Goal: Task Accomplishment & Management: Manage account settings

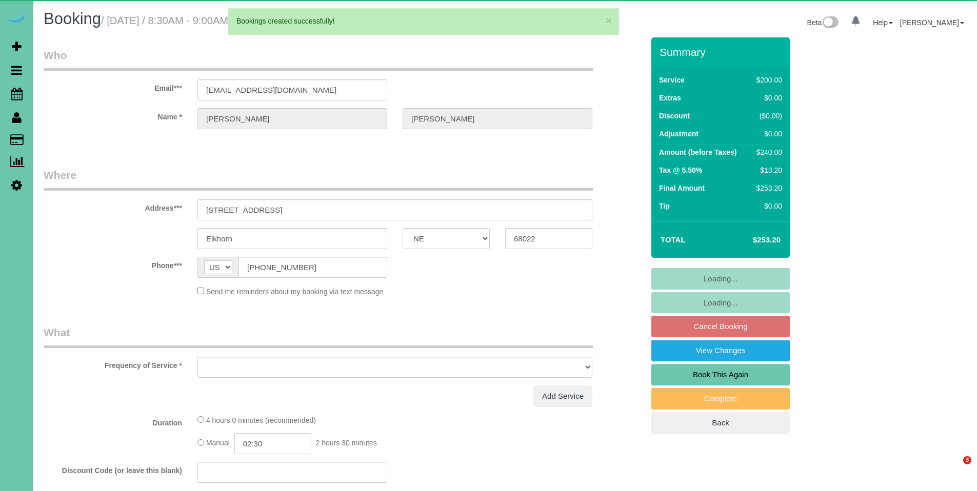
select select "NE"
select select "object:3937"
select select "string:fspay-f484f76d-8cd0-400a-a1e7-a447a1987f26"
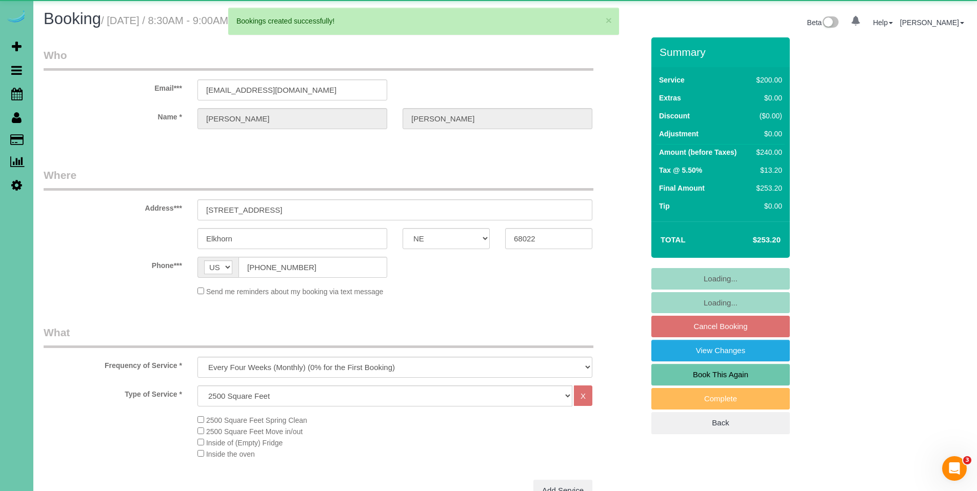
select select "object:4009"
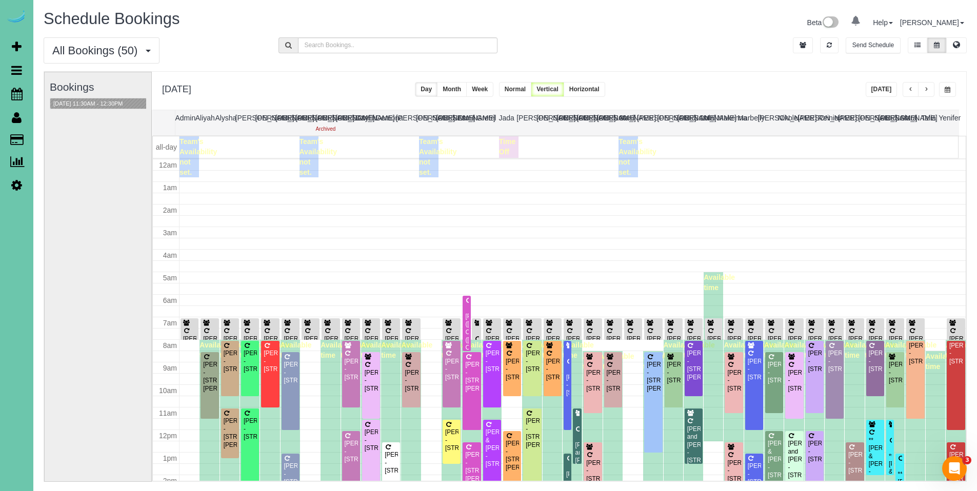
scroll to position [136, 0]
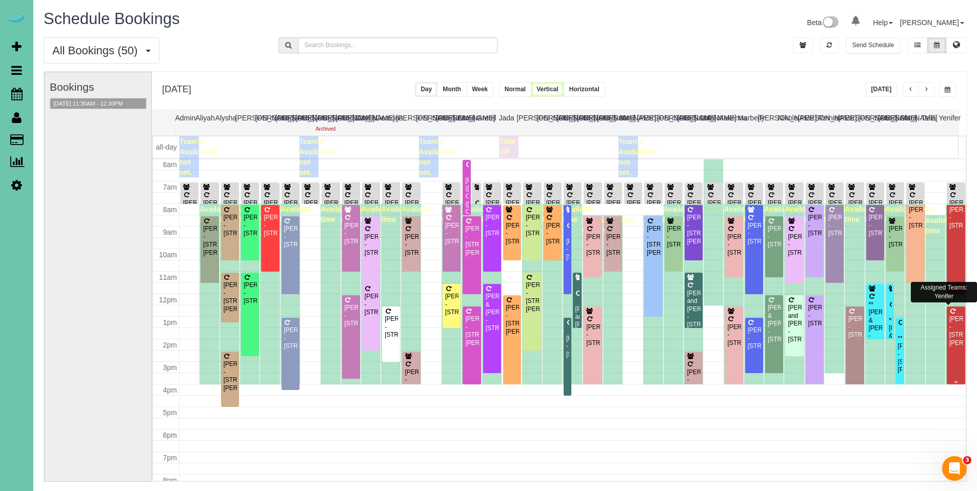
click at [953, 322] on div "[PERSON_NAME] - [STREET_ADDRESS][PERSON_NAME]" at bounding box center [956, 331] width 14 height 32
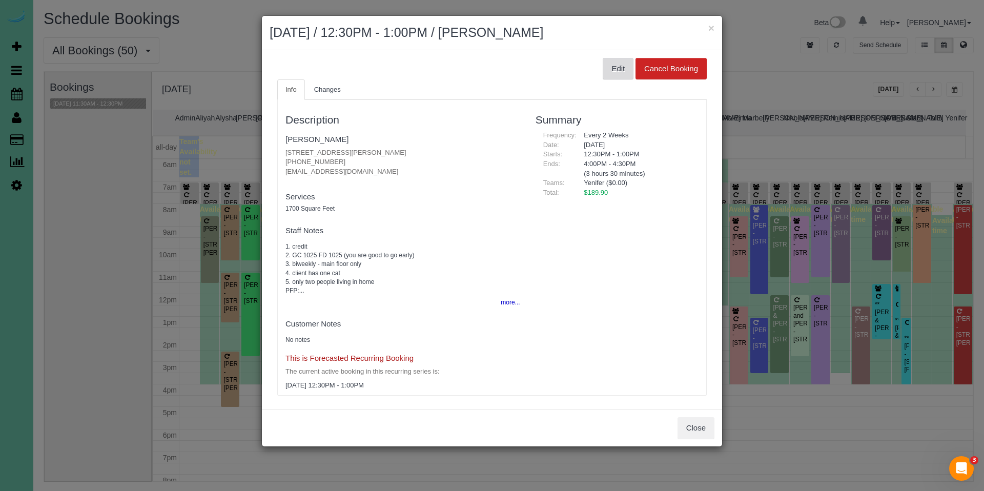
click at [614, 73] on button "Edit" at bounding box center [618, 69] width 31 height 22
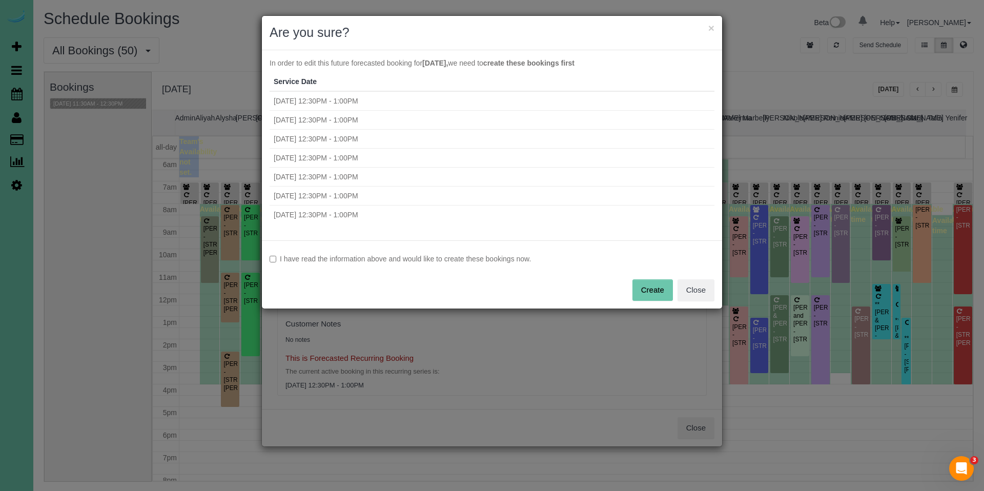
click at [496, 259] on label "I have read the information above and would like to create these bookings now." at bounding box center [492, 259] width 445 height 10
click at [661, 292] on button "Create" at bounding box center [653, 290] width 41 height 22
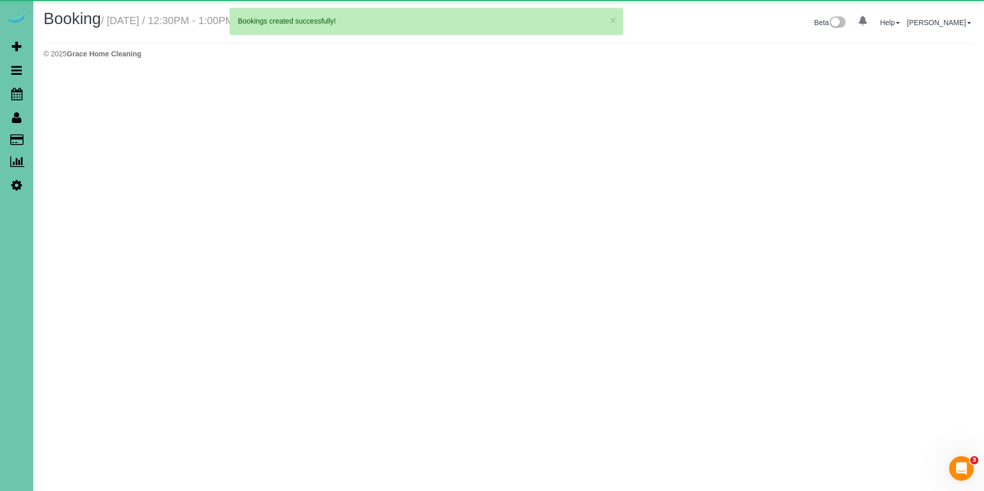
select select "NE"
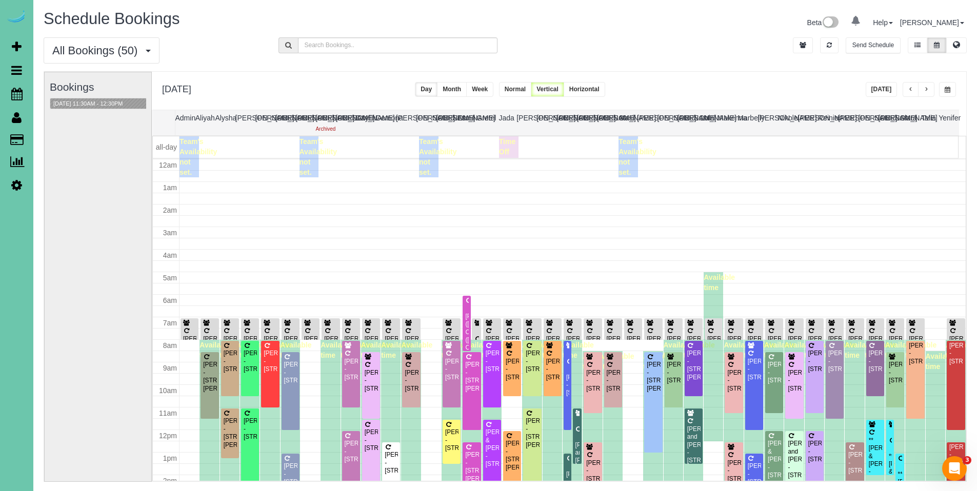
scroll to position [136, 0]
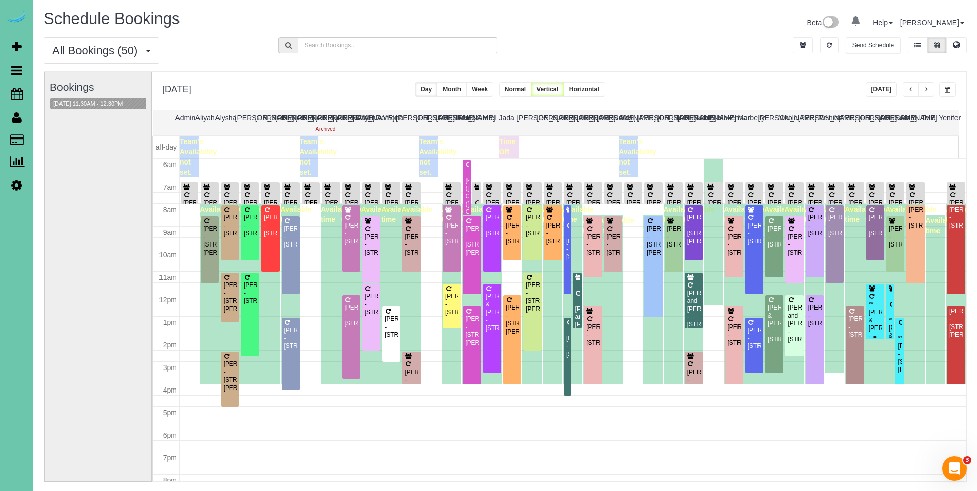
click at [870, 310] on div "**[PERSON_NAME] & [PERSON_NAME] - [STREET_ADDRESS]" at bounding box center [875, 325] width 14 height 48
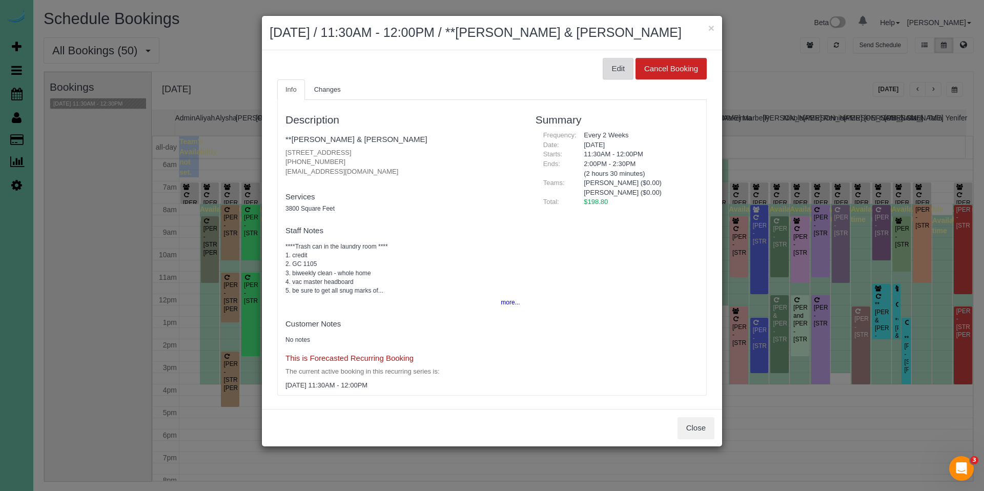
click at [606, 68] on button "Edit" at bounding box center [618, 69] width 31 height 22
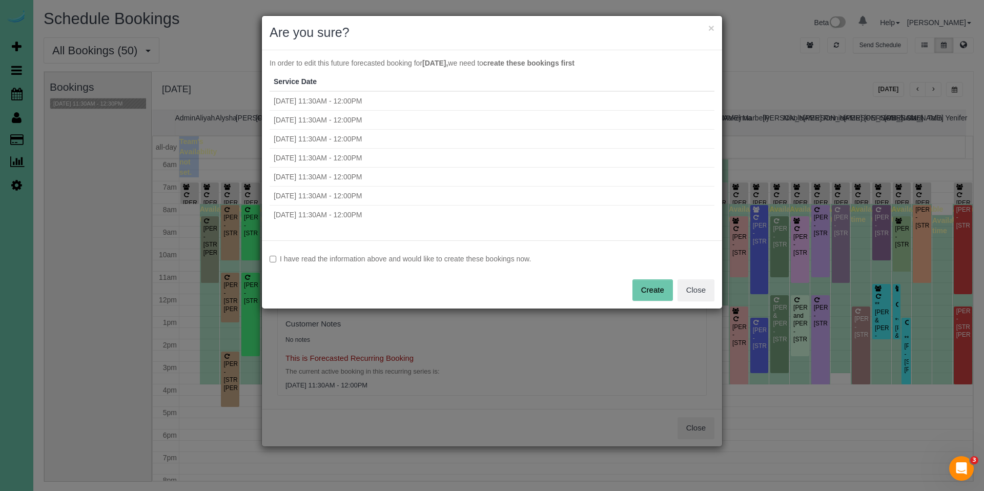
click at [515, 259] on label "I have read the information above and would like to create these bookings now." at bounding box center [492, 259] width 445 height 10
click at [664, 289] on button "Create" at bounding box center [653, 290] width 41 height 22
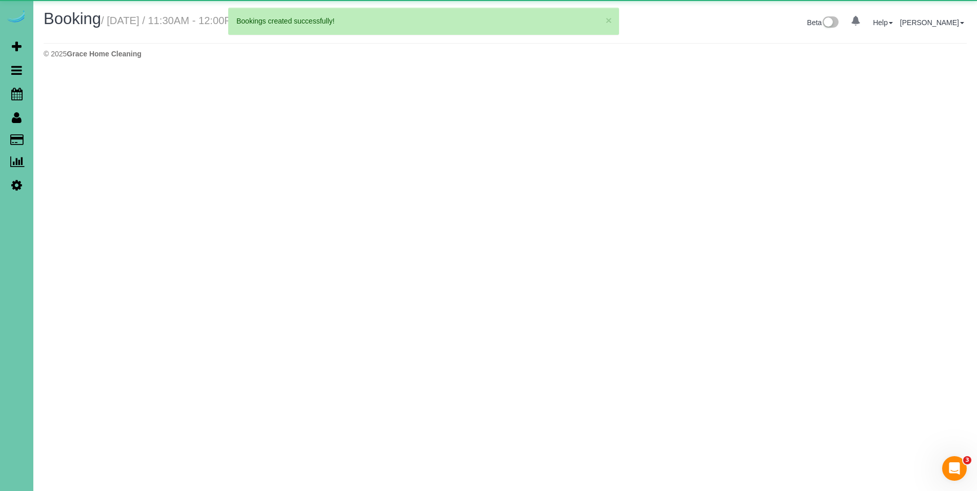
select select "NE"
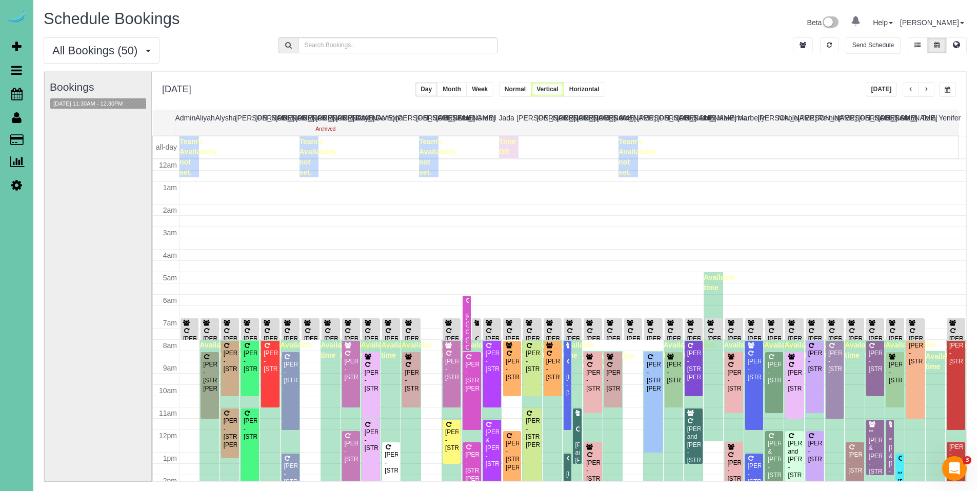
scroll to position [136, 0]
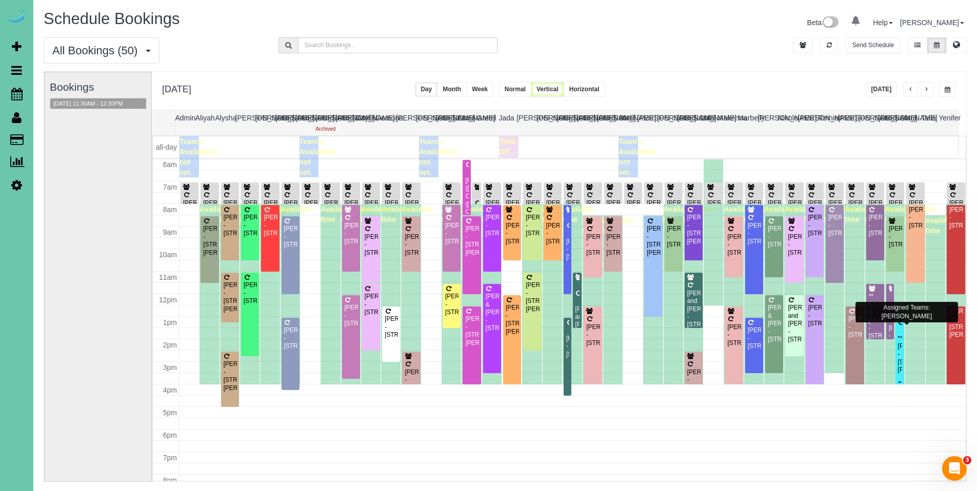
click at [897, 345] on div "**[PERSON_NAME] - [STREET_ADDRESS][PERSON_NAME]" at bounding box center [899, 354] width 5 height 39
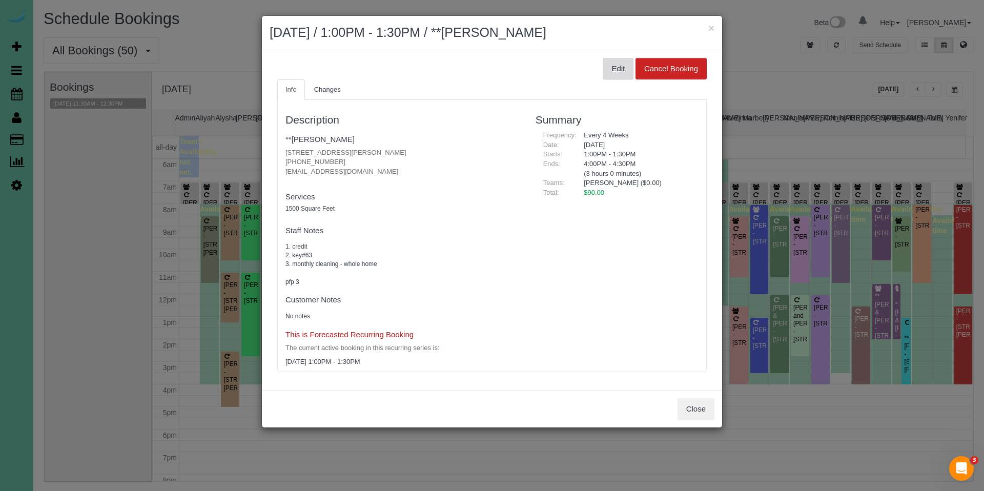
click at [618, 74] on button "Edit" at bounding box center [618, 69] width 31 height 22
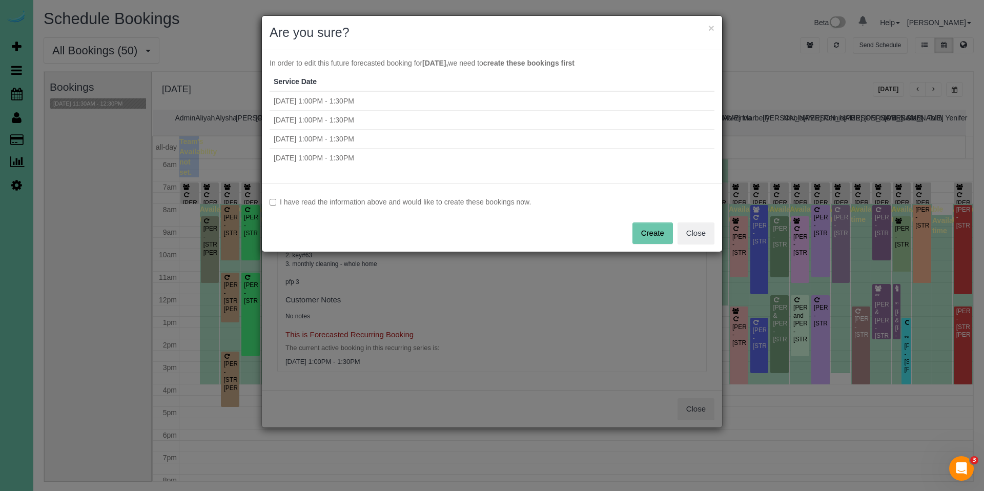
click at [377, 206] on label "I have read the information above and would like to create these bookings now." at bounding box center [492, 202] width 445 height 10
click at [653, 239] on button "Create" at bounding box center [653, 234] width 41 height 22
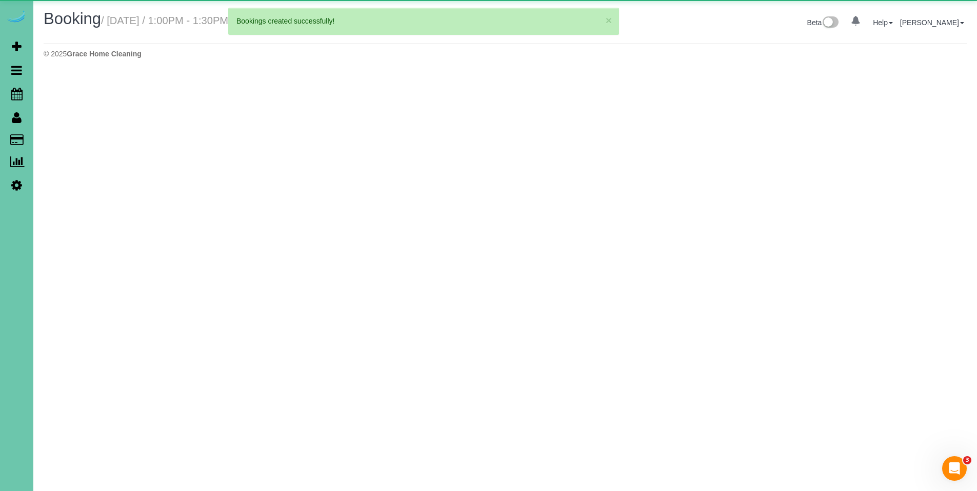
select select "NE"
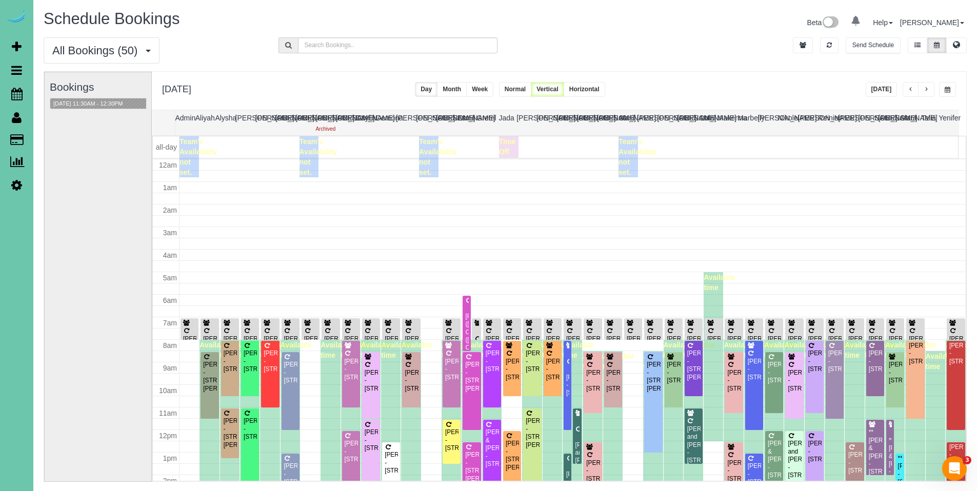
scroll to position [136, 0]
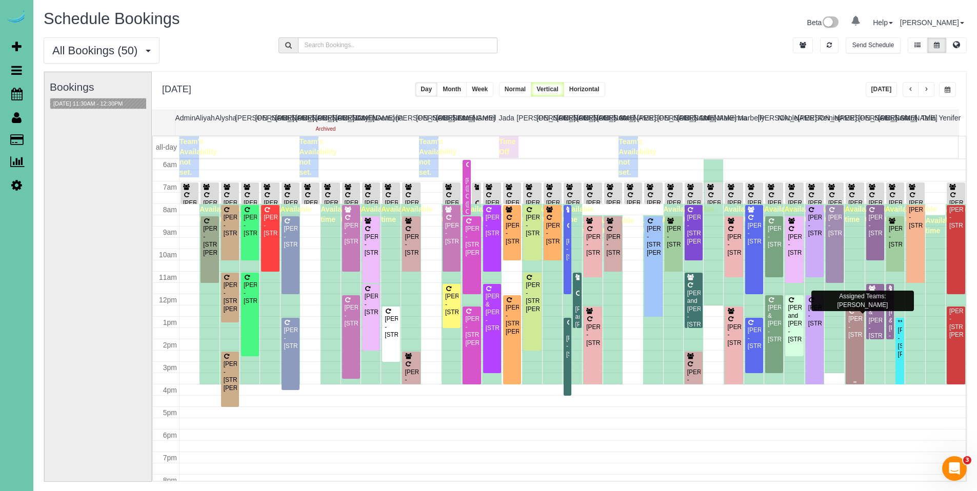
click at [852, 332] on div "[PERSON_NAME] - [STREET_ADDRESS]" at bounding box center [855, 327] width 14 height 24
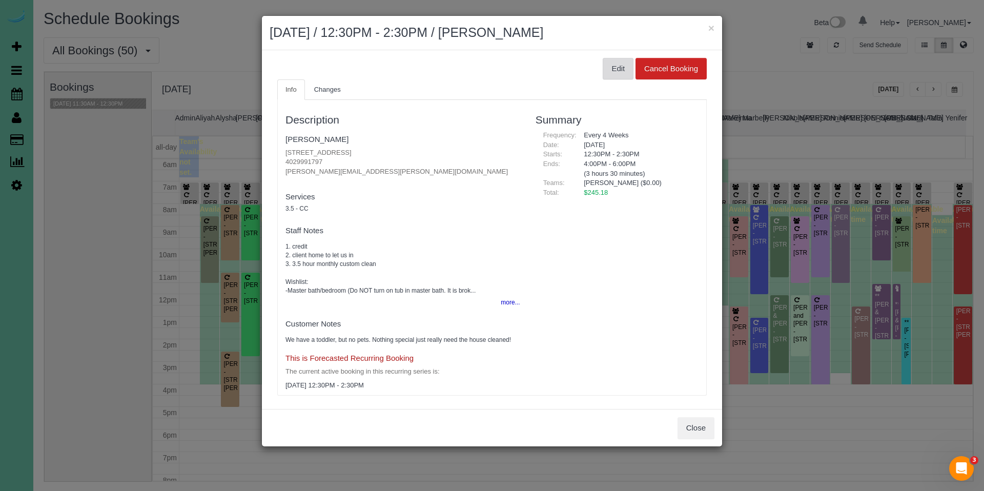
click at [603, 69] on button "Edit" at bounding box center [618, 69] width 31 height 22
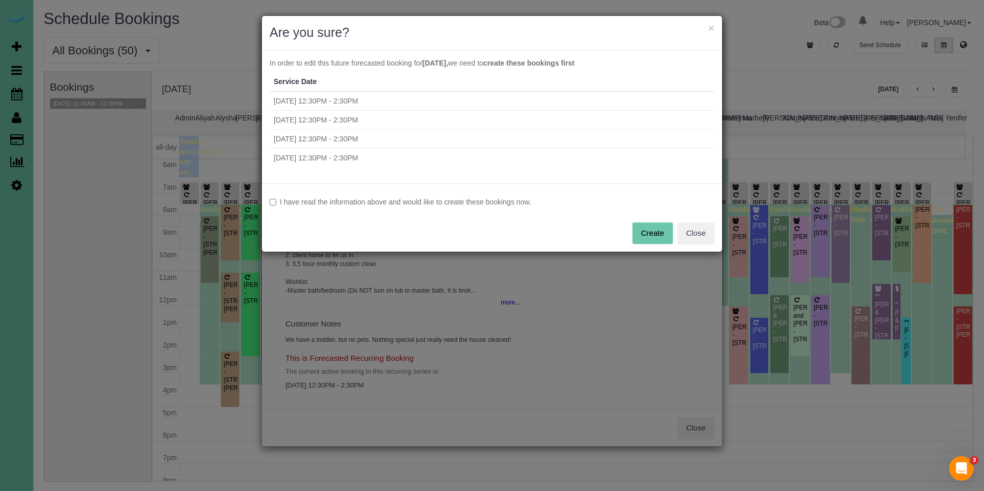
click at [486, 202] on label "I have read the information above and would like to create these bookings now." at bounding box center [492, 202] width 445 height 10
click at [660, 231] on button "Create" at bounding box center [653, 234] width 41 height 22
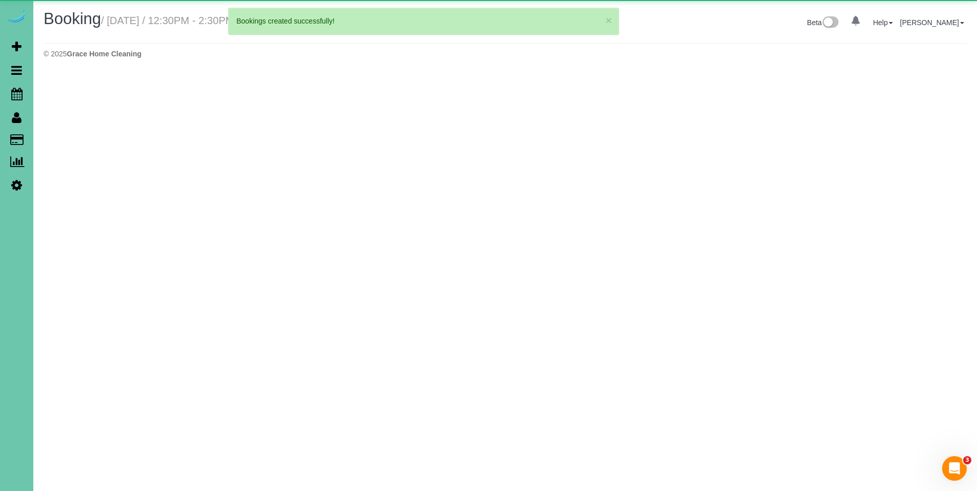
select select "NE"
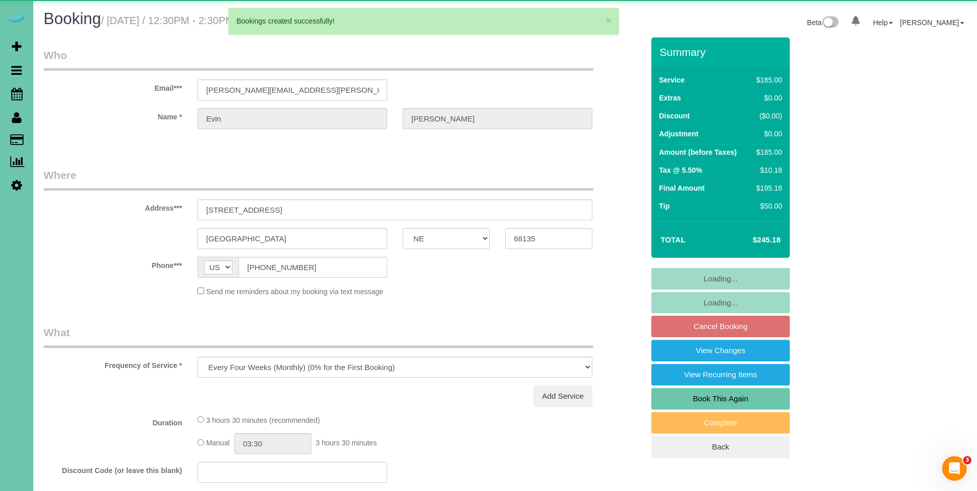
select select "object:8265"
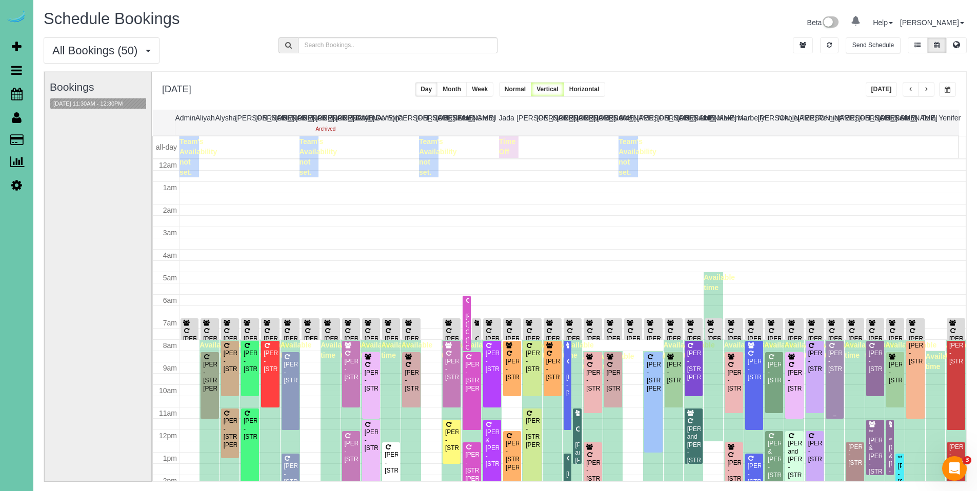
scroll to position [136, 0]
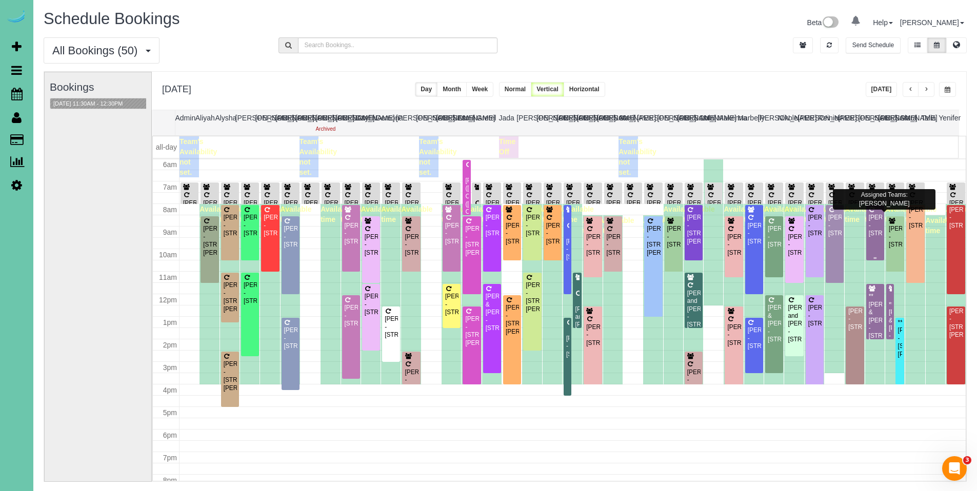
click at [870, 228] on div "[PERSON_NAME] - [STREET_ADDRESS]" at bounding box center [875, 226] width 14 height 24
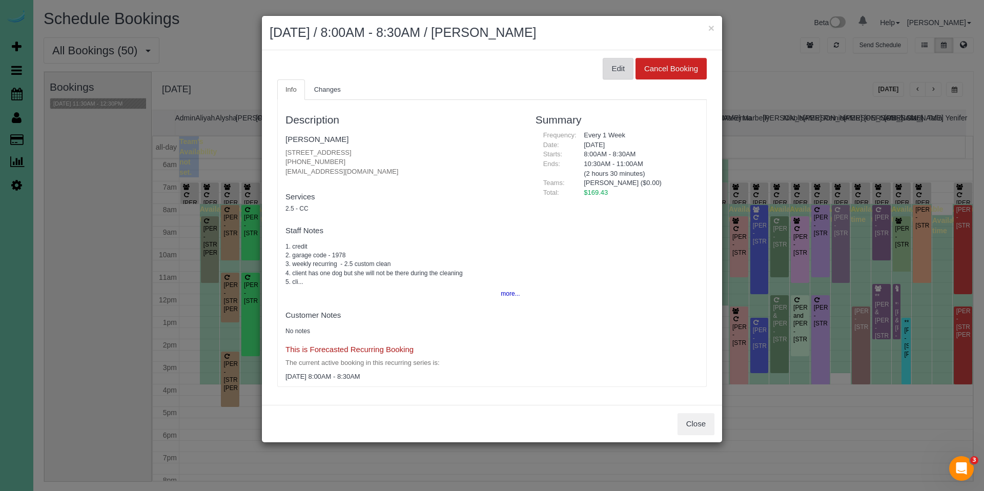
click at [611, 69] on button "Edit" at bounding box center [618, 69] width 31 height 22
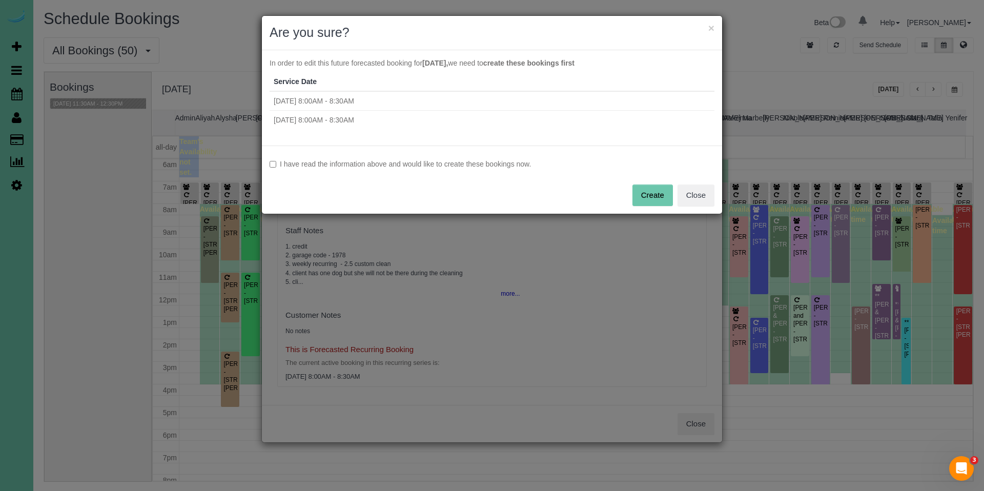
click at [334, 168] on label "I have read the information above and would like to create these bookings now." at bounding box center [492, 164] width 445 height 10
click at [653, 191] on button "Create" at bounding box center [653, 196] width 41 height 22
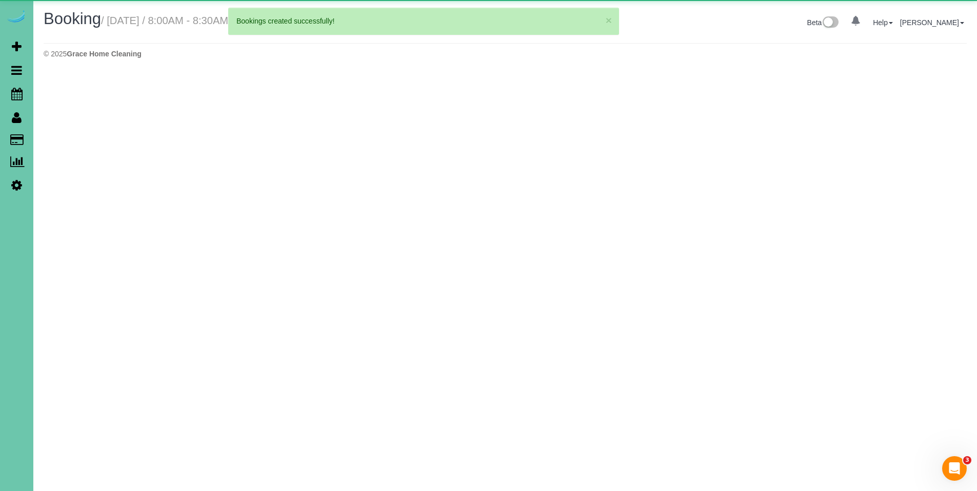
select select "NE"
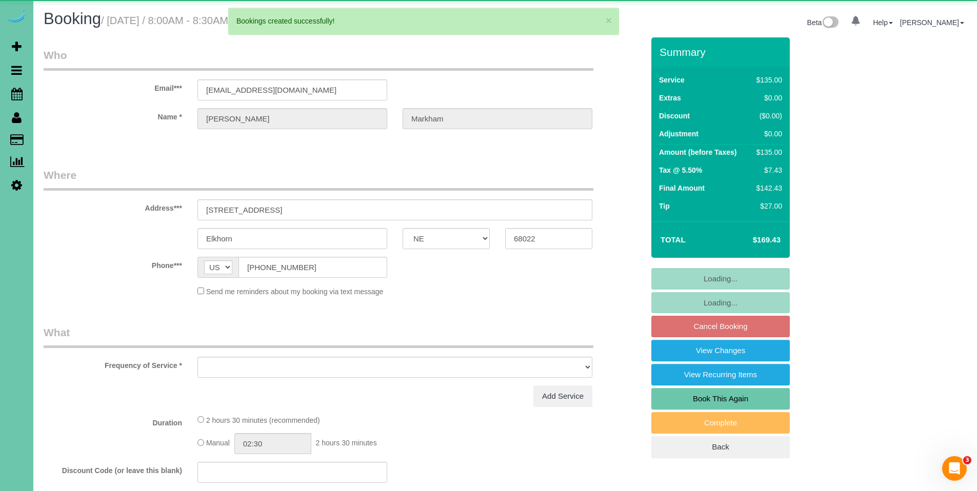
select select "object:9206"
select select "string:fspay-573f3276-4de3-4d78-9e87-6a0ec2de25ca"
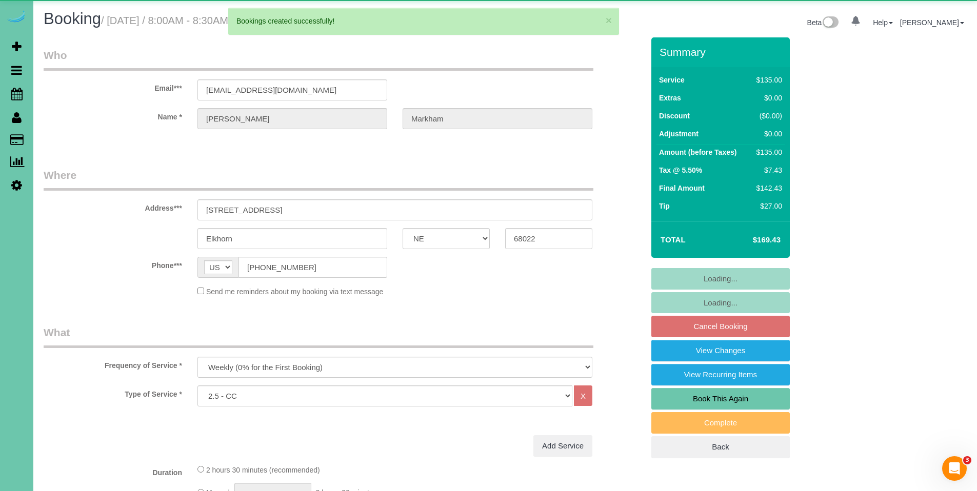
select select "object:9264"
select select "number:37"
select select "number:42"
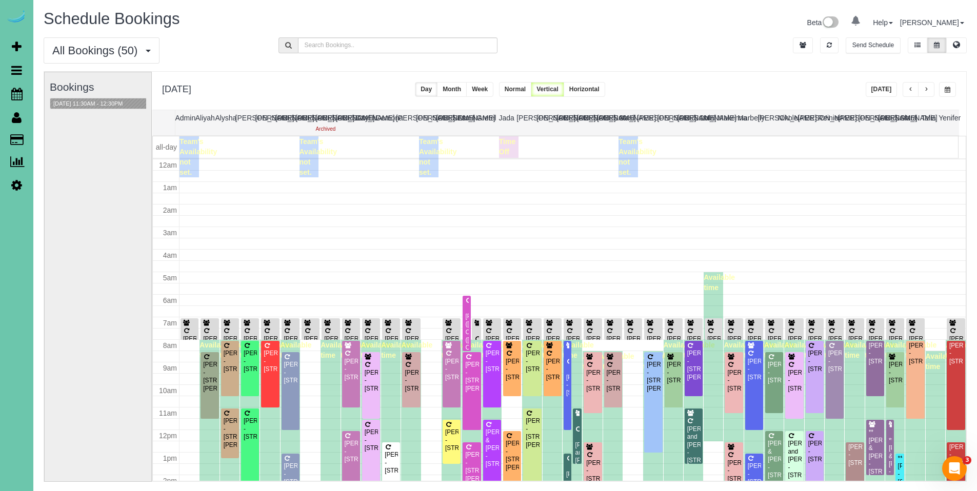
scroll to position [136, 0]
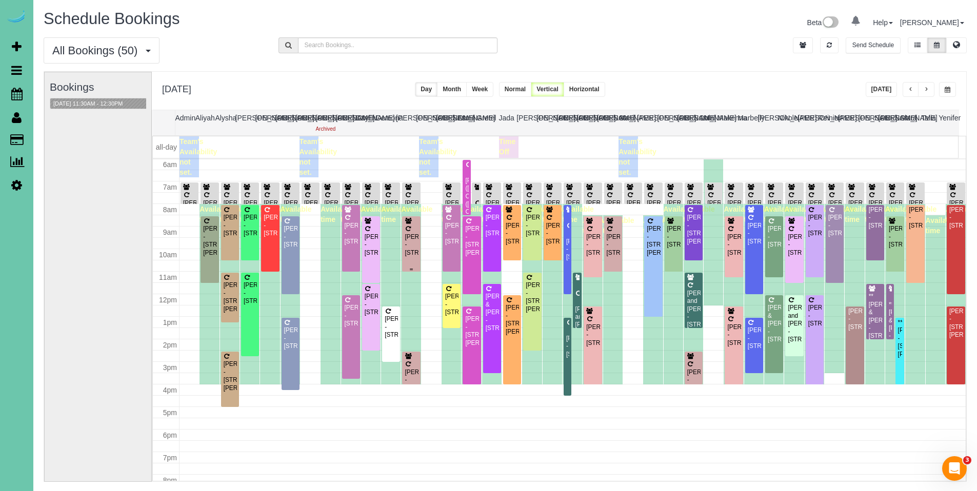
click at [408, 256] on div "[PERSON_NAME] - [STREET_ADDRESS]" at bounding box center [411, 245] width 14 height 24
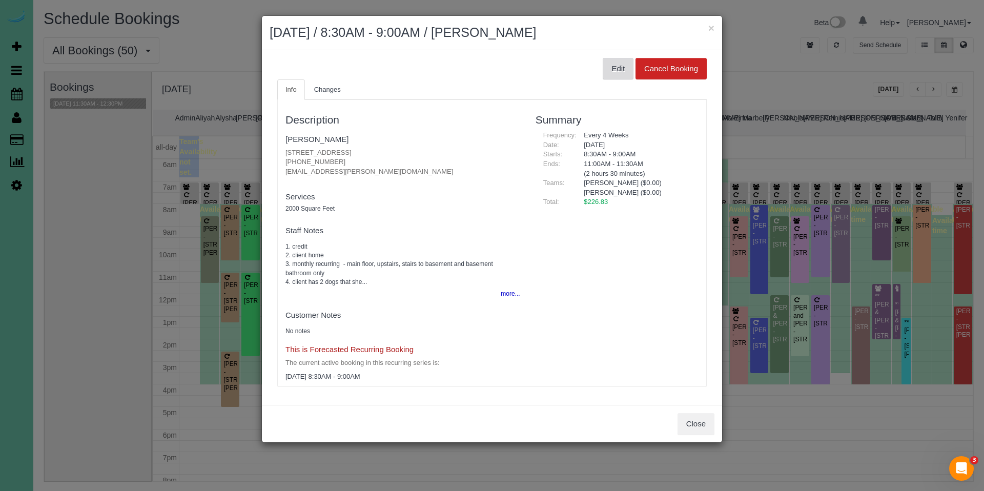
click at [616, 69] on button "Edit" at bounding box center [618, 69] width 31 height 22
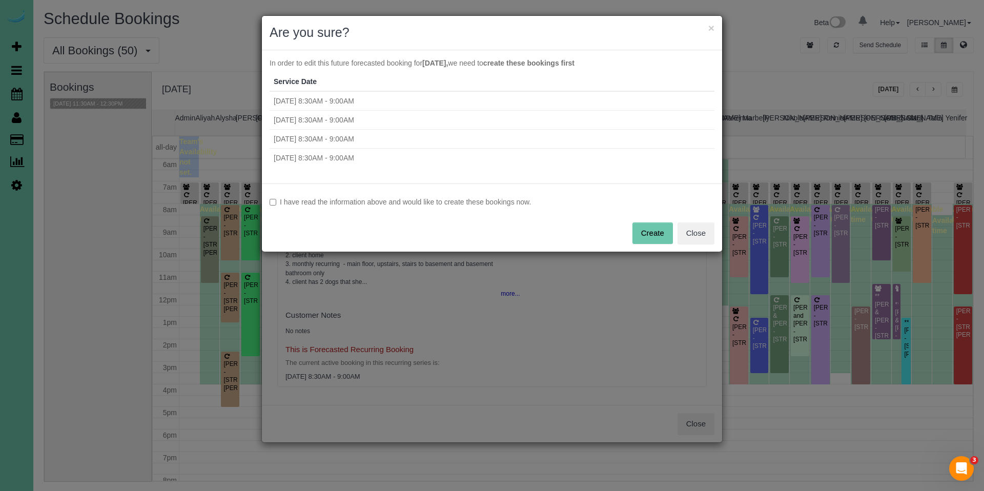
click at [347, 199] on label "I have read the information above and would like to create these bookings now." at bounding box center [492, 202] width 445 height 10
click at [654, 230] on button "Create" at bounding box center [653, 234] width 41 height 22
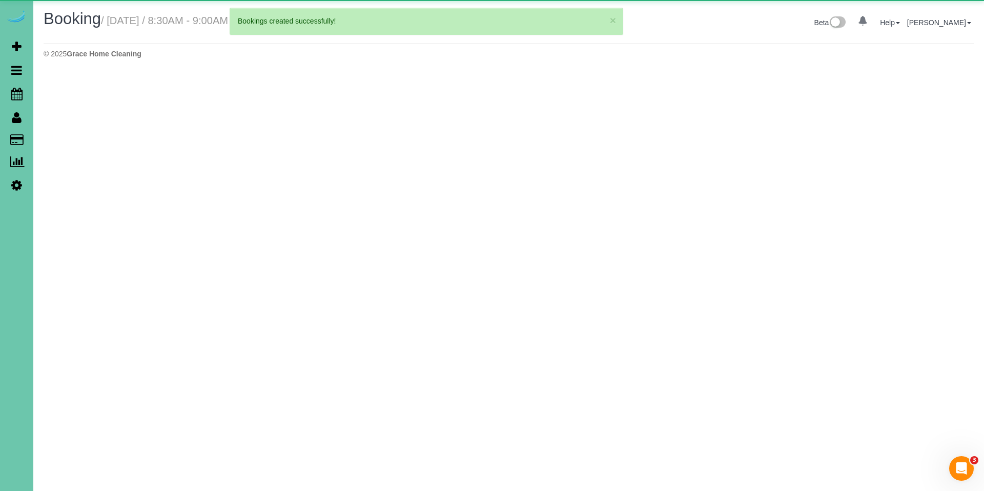
select select "NE"
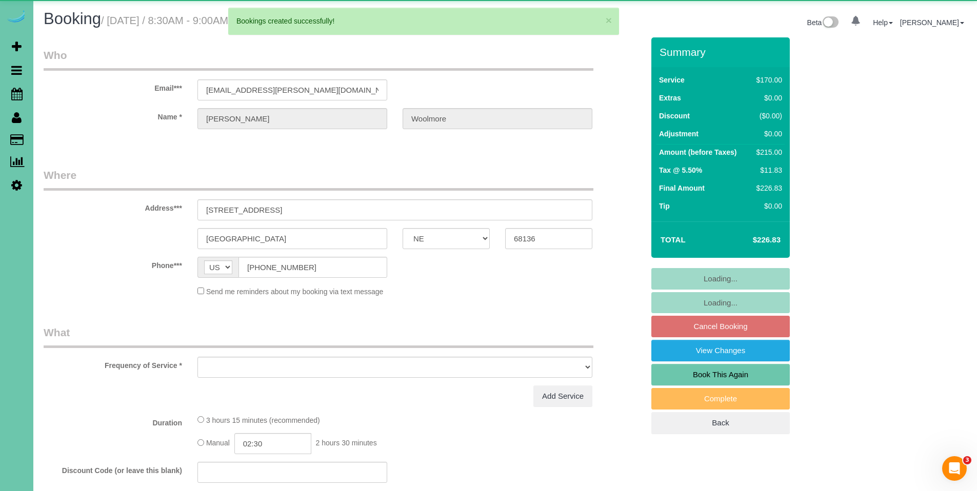
select select "object:10431"
select select "string:fspay-446101f3-48a2-480f-9c48-c3310b237ff7"
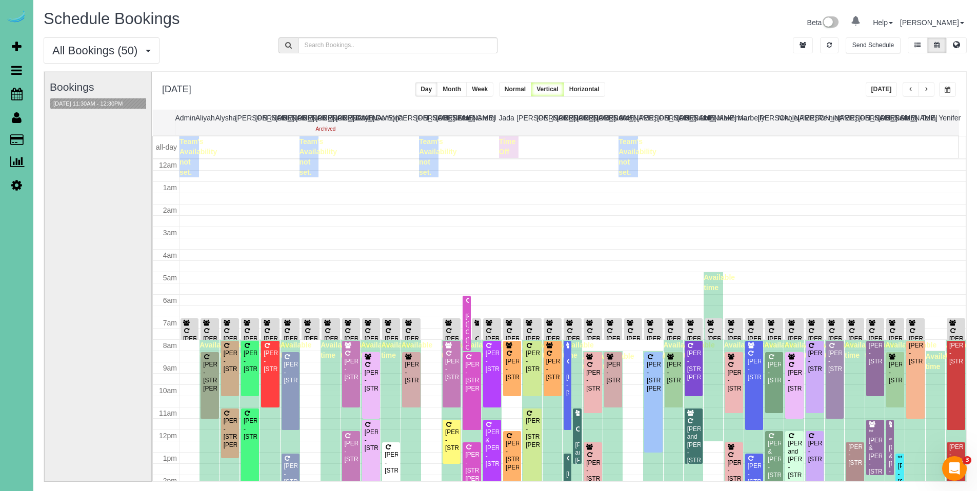
scroll to position [136, 0]
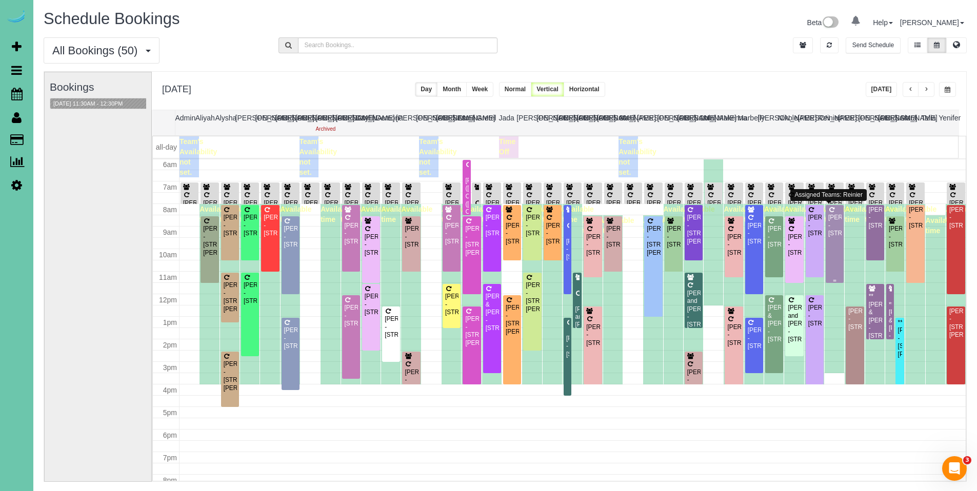
click at [831, 230] on div "[PERSON_NAME] - [STREET_ADDRESS]" at bounding box center [835, 226] width 14 height 24
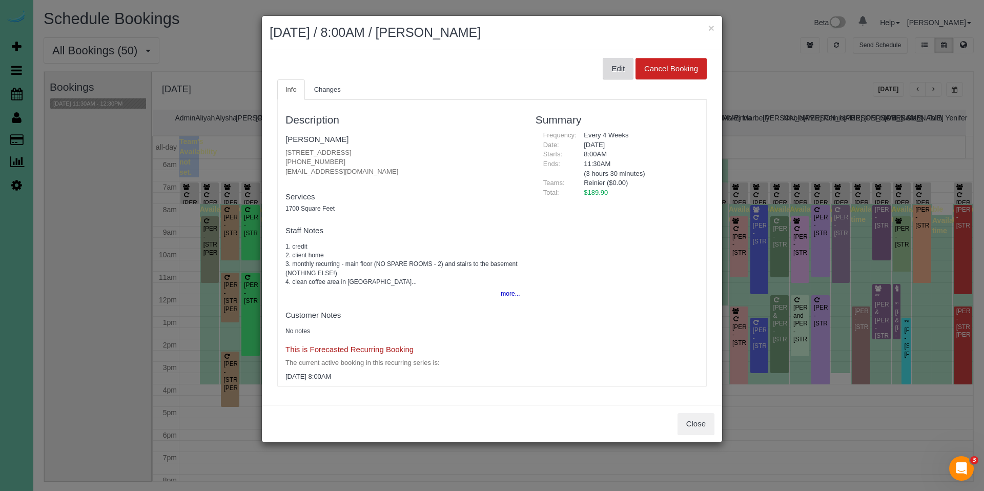
click at [616, 72] on button "Edit" at bounding box center [618, 69] width 31 height 22
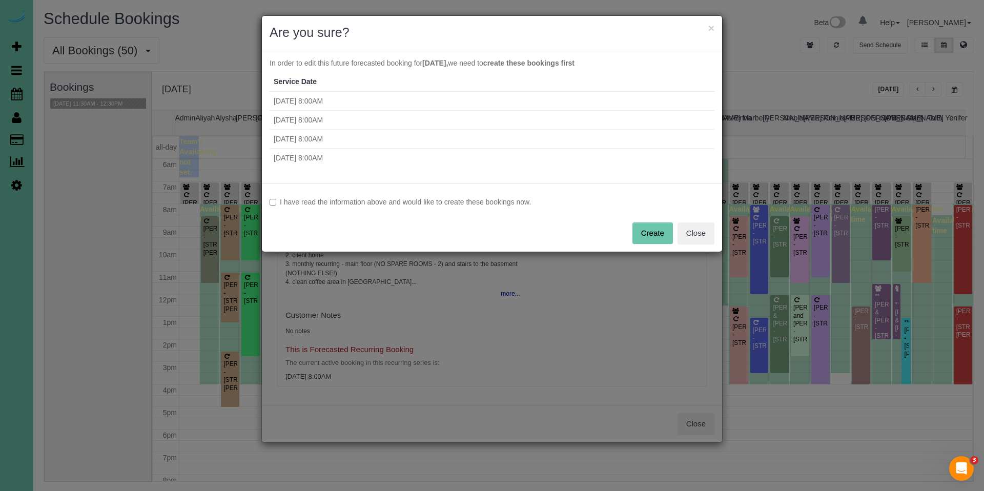
drag, startPoint x: 463, startPoint y: 199, endPoint x: 472, endPoint y: 201, distance: 8.9
click at [464, 199] on label "I have read the information above and would like to create these bookings now." at bounding box center [492, 202] width 445 height 10
click at [655, 229] on button "Create" at bounding box center [653, 234] width 41 height 22
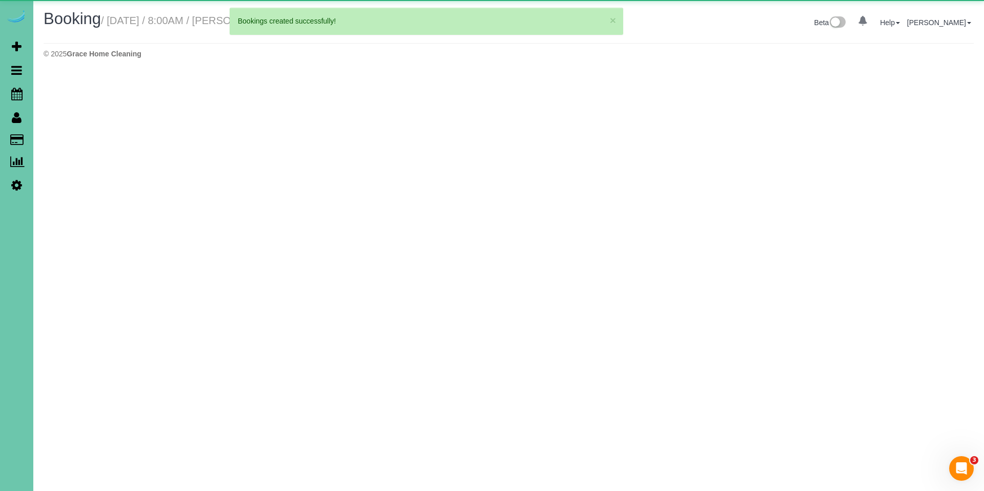
select select "NE"
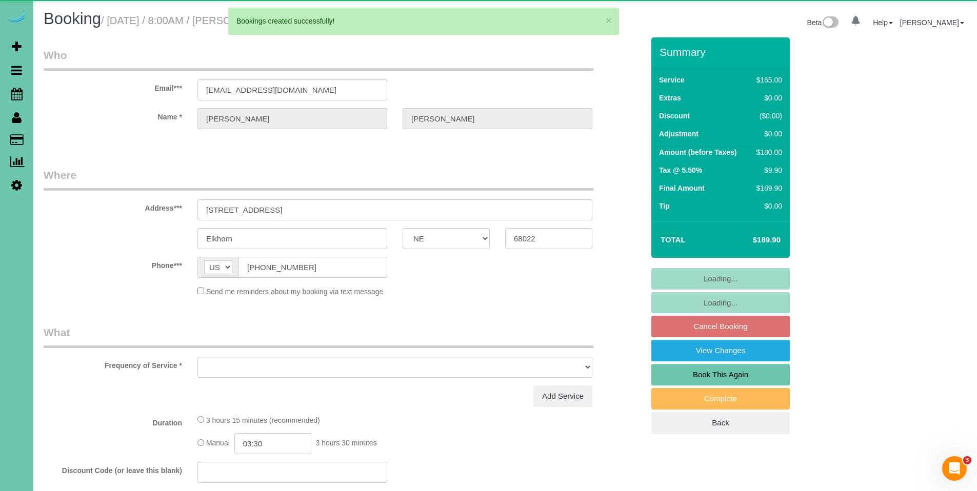
select select "object:11648"
select select "string:fspay-74676af1-6800-465d-a34a-a6202142aadb"
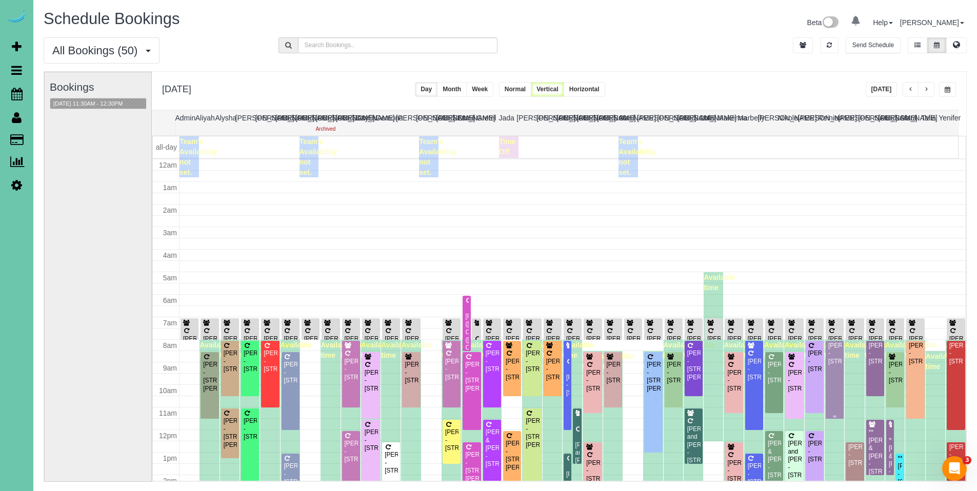
scroll to position [136, 0]
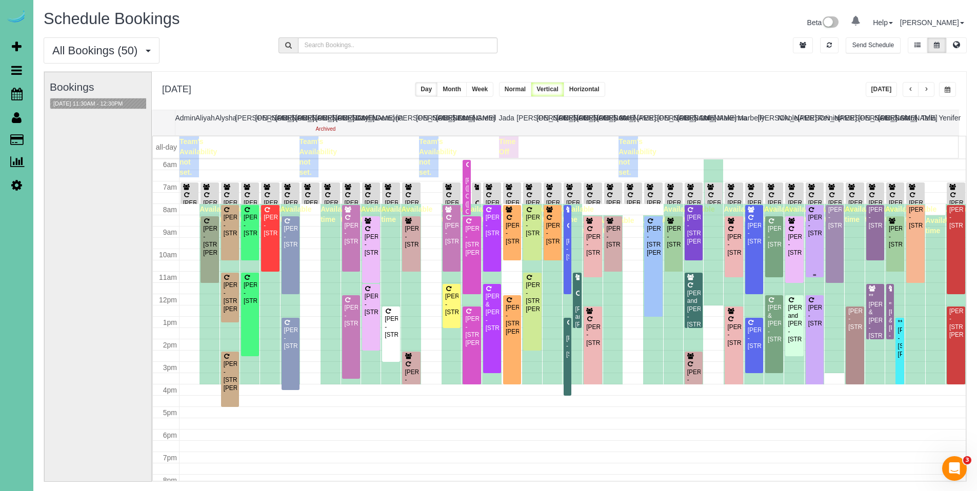
click at [808, 222] on div "[PERSON_NAME] - [STREET_ADDRESS]" at bounding box center [815, 226] width 14 height 24
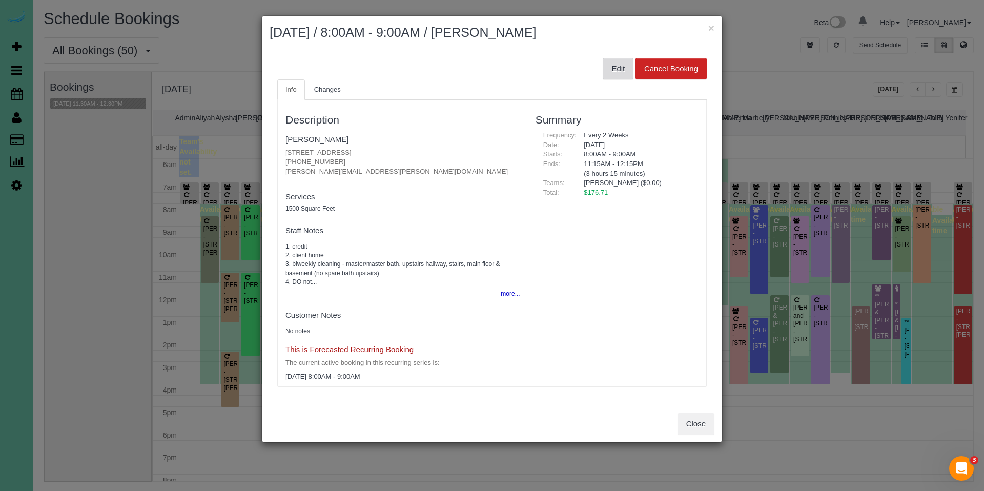
click at [622, 66] on button "Edit" at bounding box center [618, 69] width 31 height 22
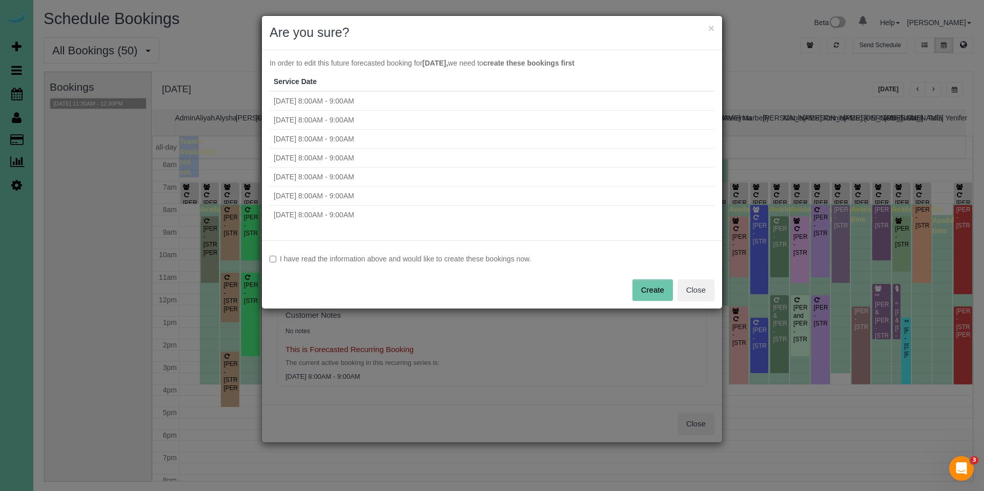
click at [395, 252] on div "I have read the information above and would like to create these bookings now. …" at bounding box center [492, 274] width 460 height 68
click at [507, 263] on label "I have read the information above and would like to create these bookings now." at bounding box center [492, 259] width 445 height 10
click at [667, 285] on button "Create" at bounding box center [653, 290] width 41 height 22
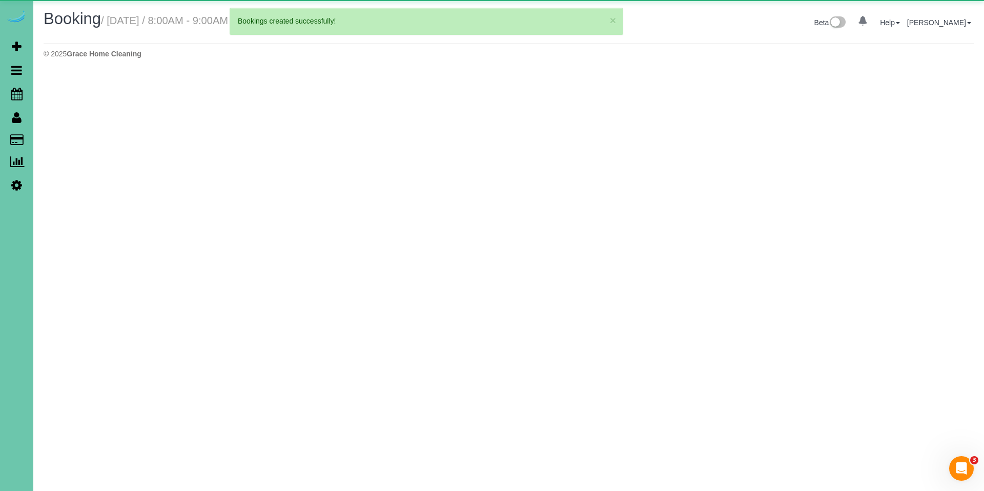
select select "NE"
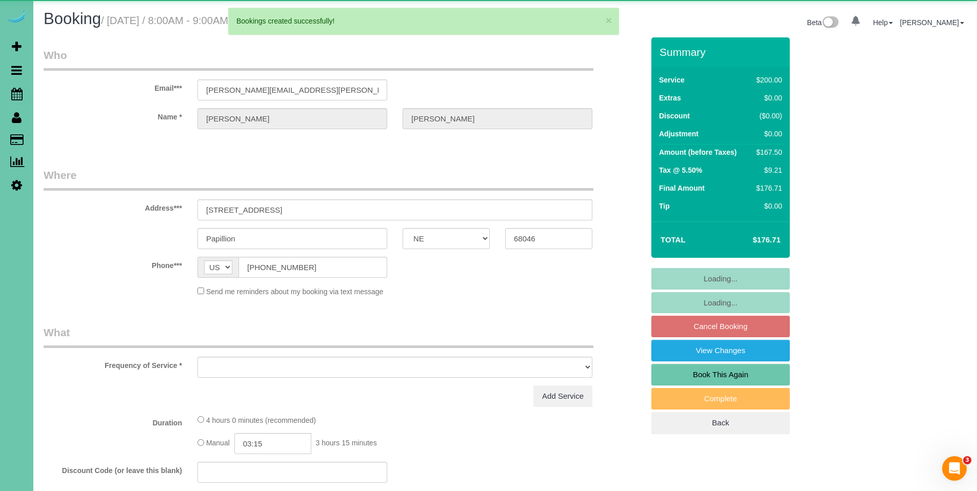
select select "object:12839"
select select "string:fspay-aadea6a6-c3ca-4f33-bfe7-d7baea54ce59"
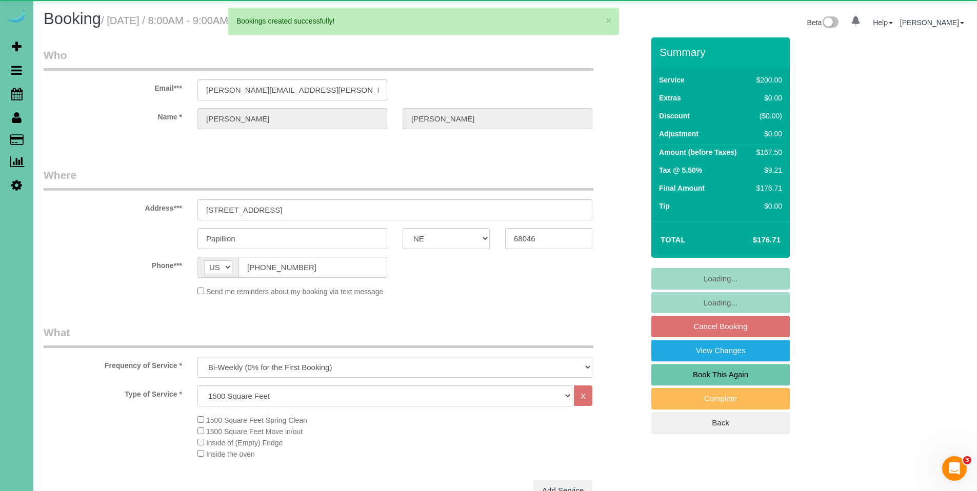
select select "object:12872"
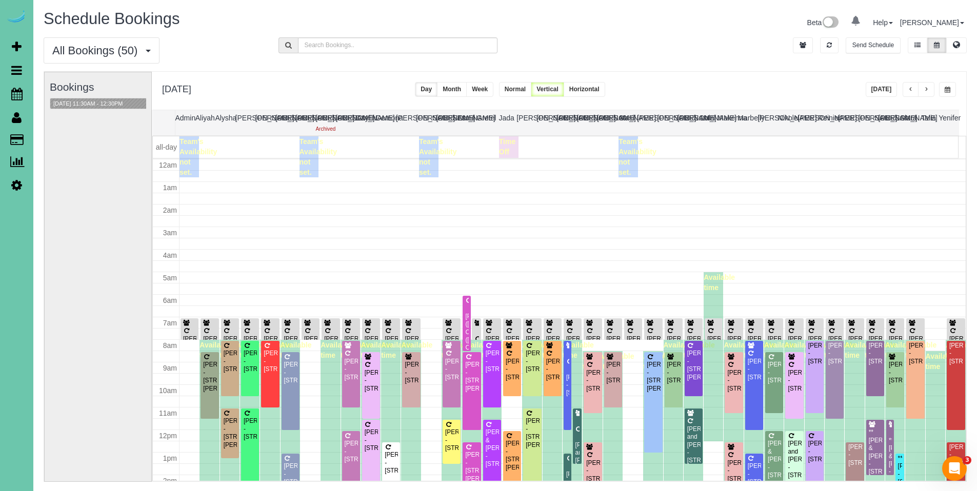
scroll to position [136, 0]
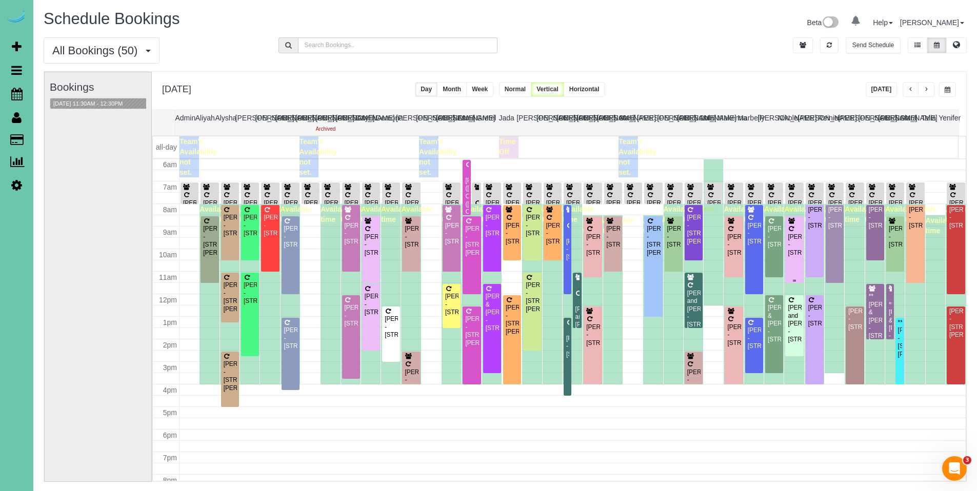
click at [787, 231] on icon at bounding box center [791, 229] width 8 height 6
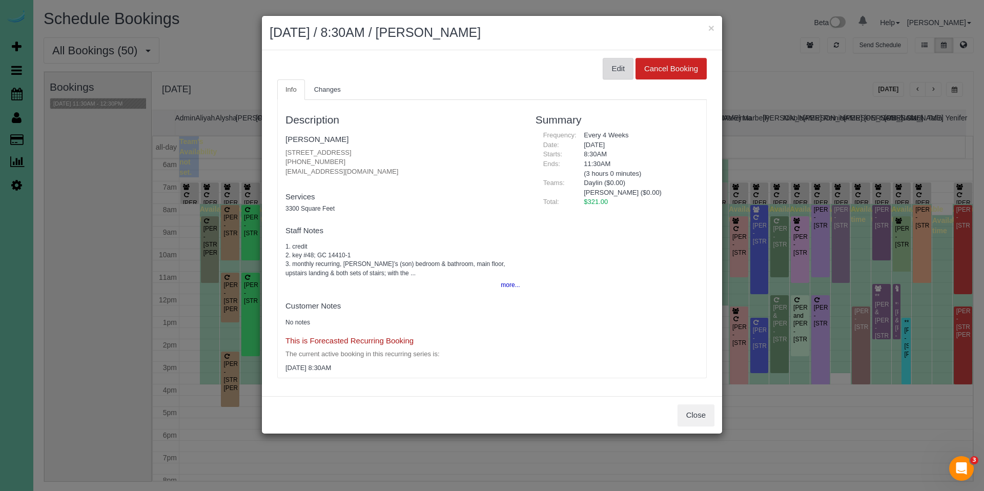
click at [617, 63] on button "Edit" at bounding box center [618, 69] width 31 height 22
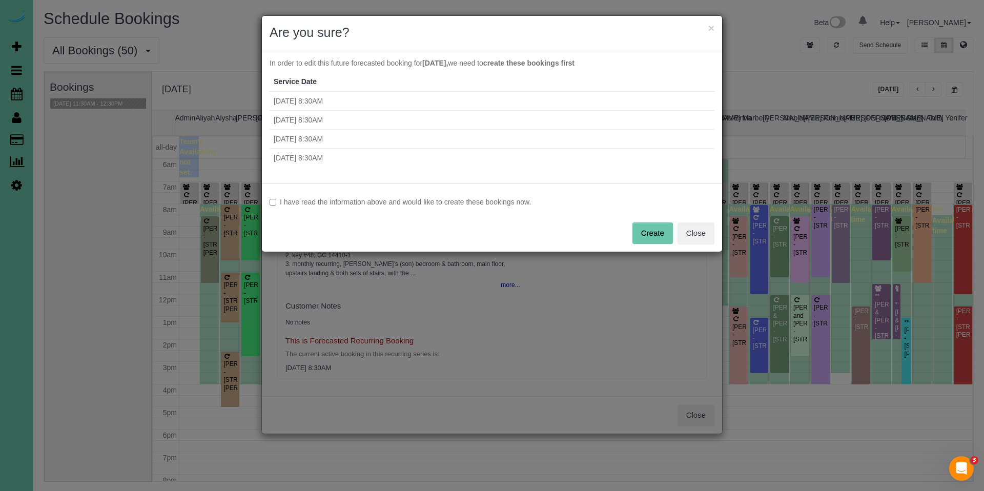
click at [345, 206] on label "I have read the information above and would like to create these bookings now." at bounding box center [492, 202] width 445 height 10
click at [661, 233] on button "Create" at bounding box center [653, 234] width 41 height 22
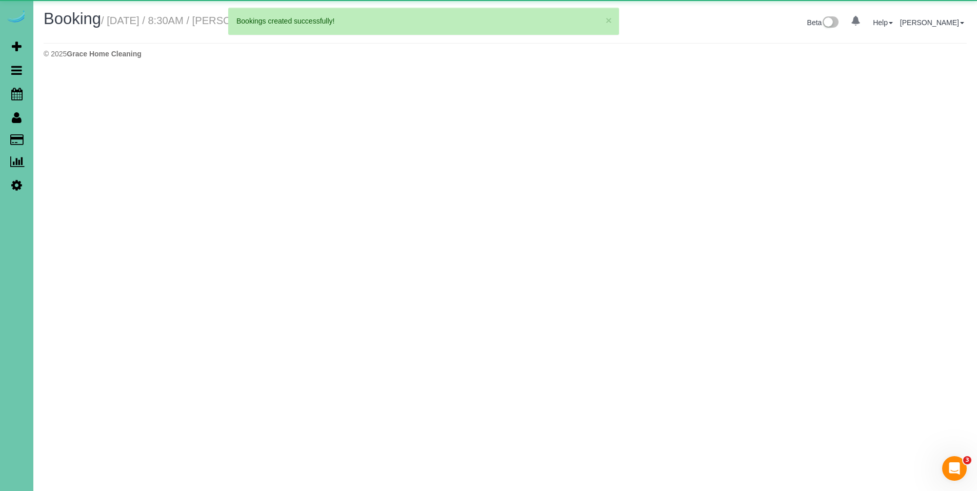
select select "NE"
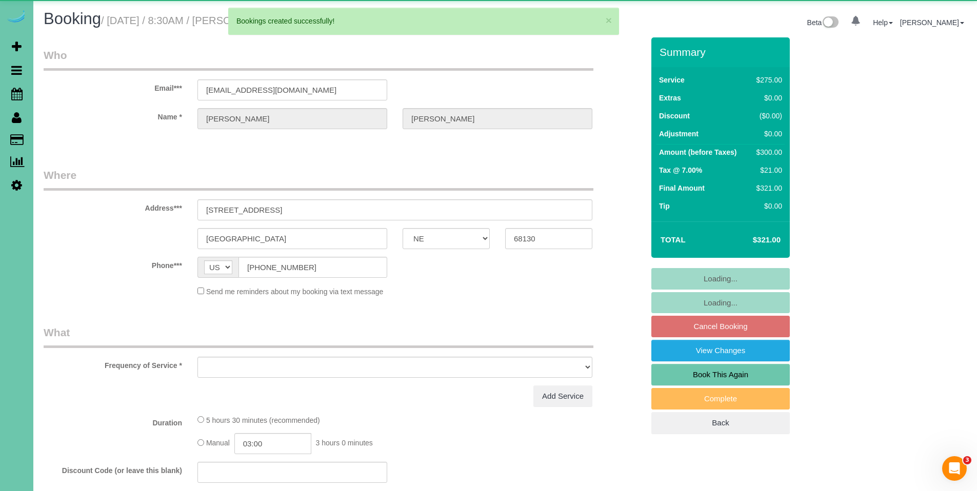
select select "object:14086"
select select "string:fspay-d468333a-45b3-4edf-b6f7-f67a79cc8eaf"
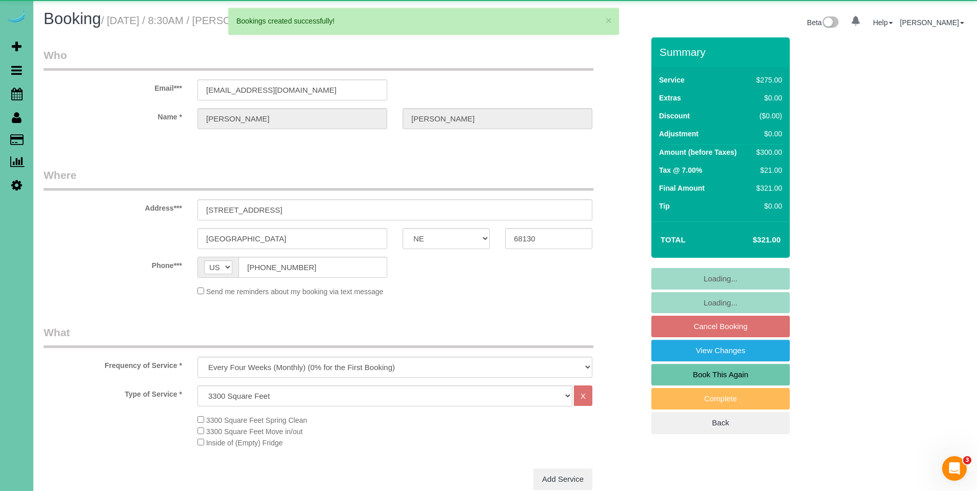
select select "object:14104"
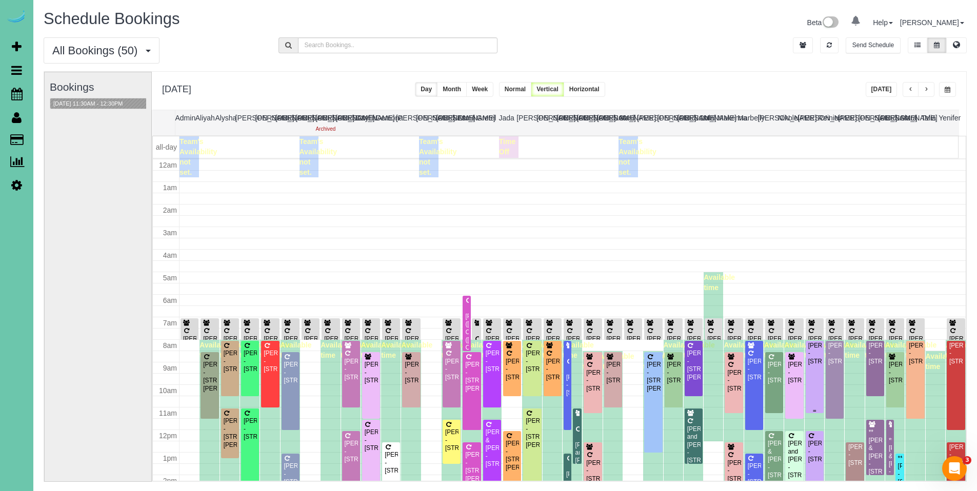
scroll to position [136, 0]
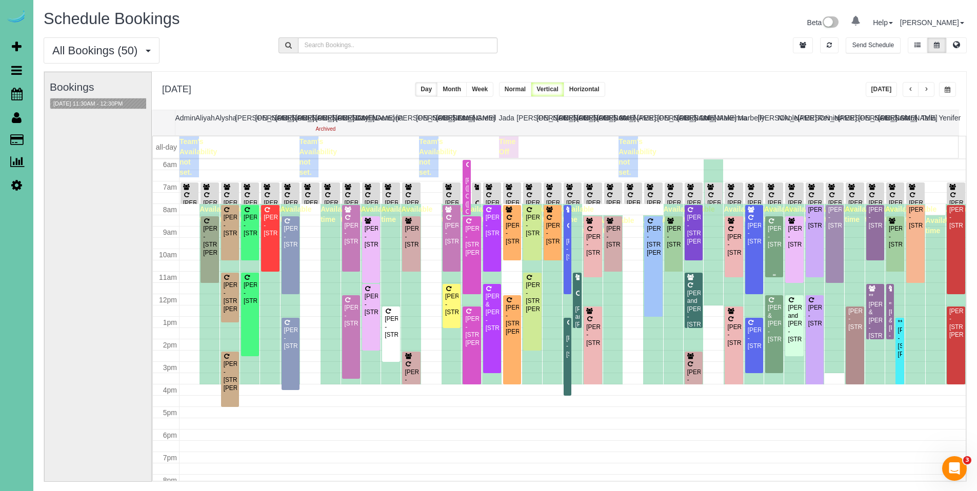
click at [767, 236] on div "[PERSON_NAME] - [STREET_ADDRESS]" at bounding box center [774, 237] width 14 height 24
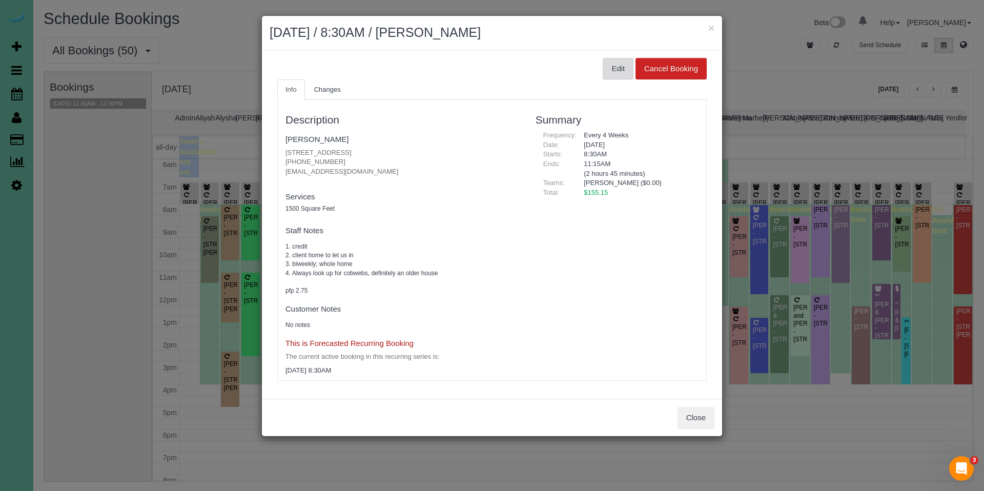
click at [609, 65] on button "Edit" at bounding box center [618, 69] width 31 height 22
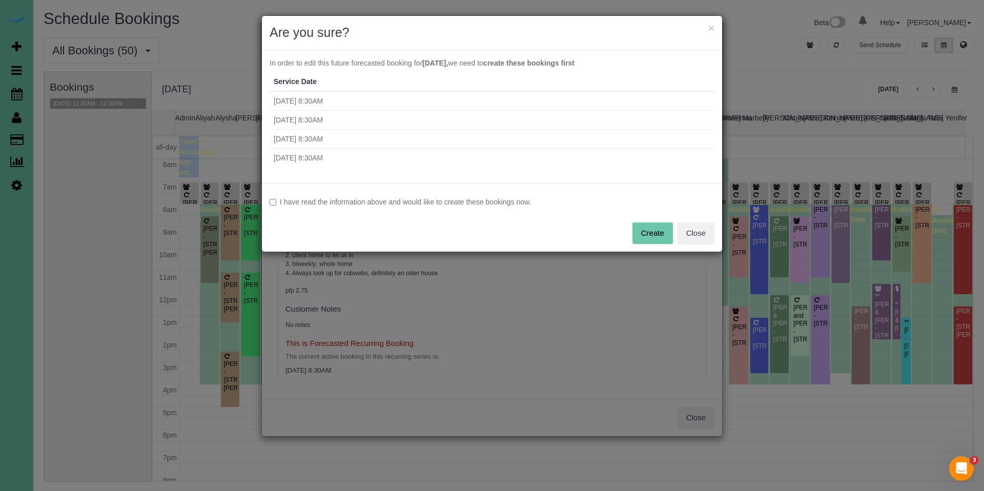
click at [372, 209] on div "I have read the information above and would like to create these bookings now. …" at bounding box center [492, 218] width 460 height 68
click at [468, 202] on label "I have read the information above and would like to create these bookings now." at bounding box center [492, 202] width 445 height 10
click at [667, 228] on button "Create" at bounding box center [653, 234] width 41 height 22
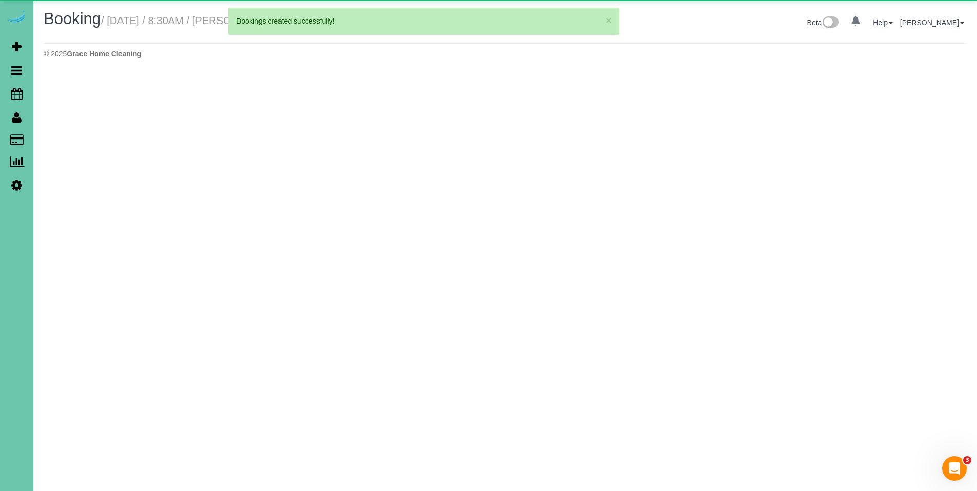
select select "NE"
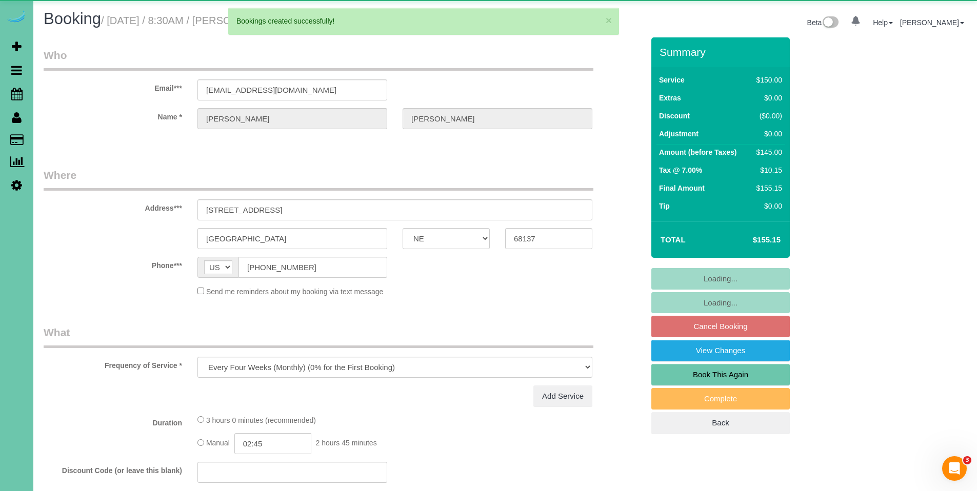
select select "object:15303"
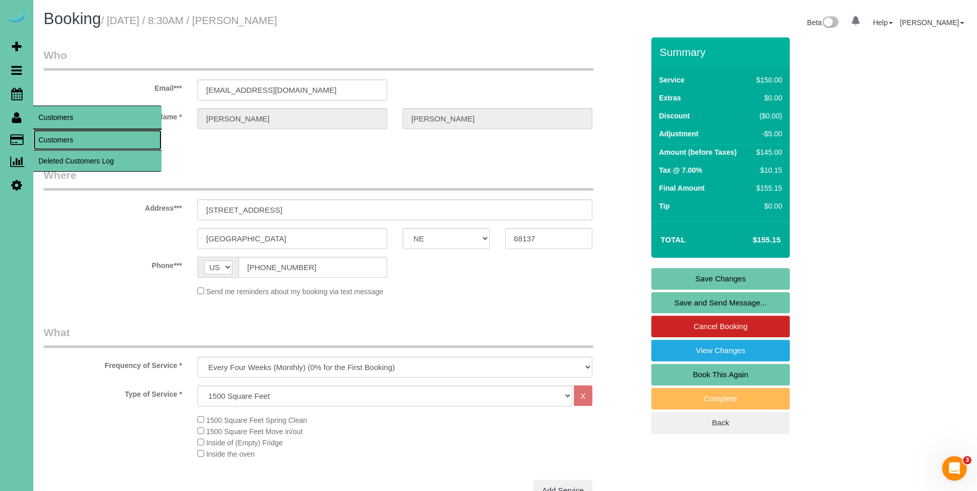
click at [57, 141] on link "Customers" at bounding box center [97, 140] width 128 height 21
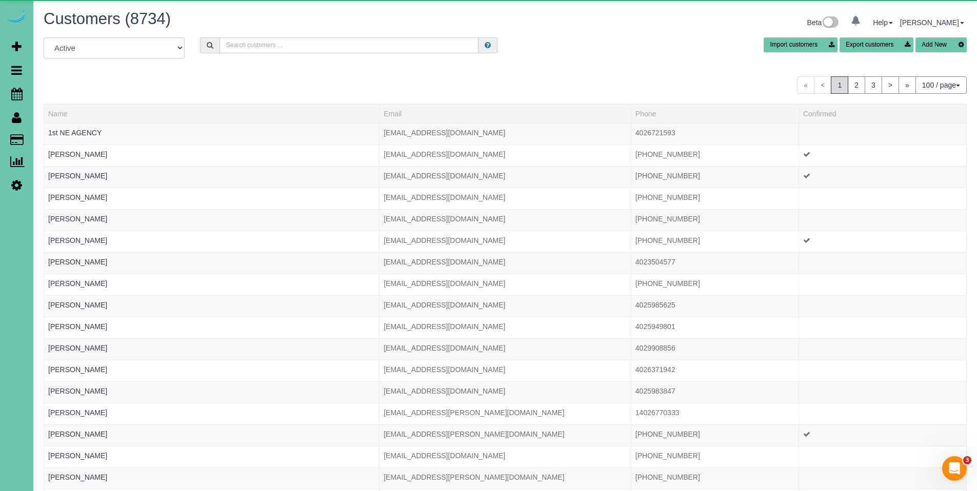
click at [256, 41] on input "text" at bounding box center [348, 45] width 259 height 16
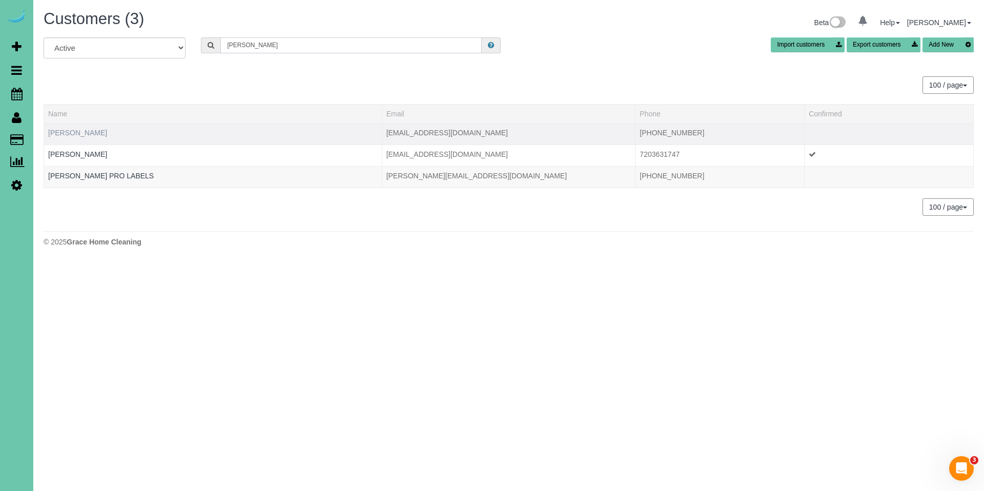
type input "[PERSON_NAME]"
click at [81, 131] on link "[PERSON_NAME]" at bounding box center [77, 133] width 59 height 8
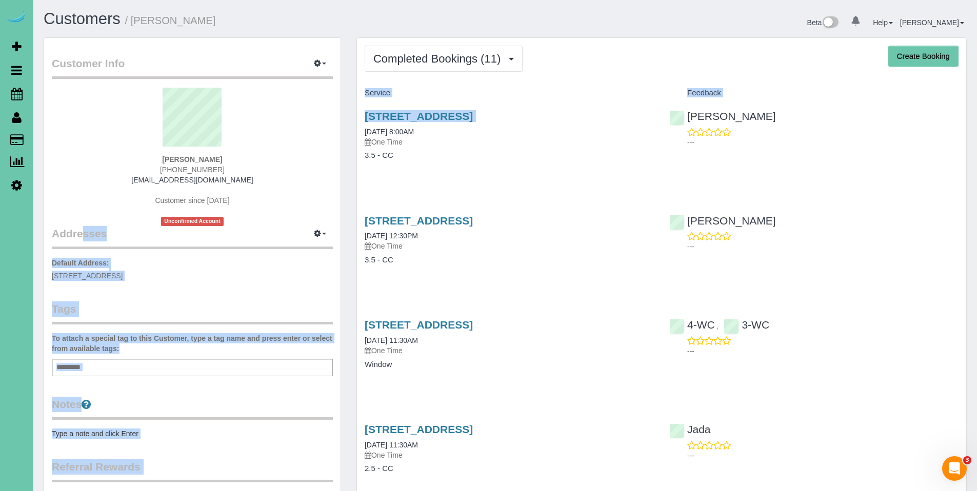
drag, startPoint x: 595, startPoint y: 125, endPoint x: 341, endPoint y: 117, distance: 253.9
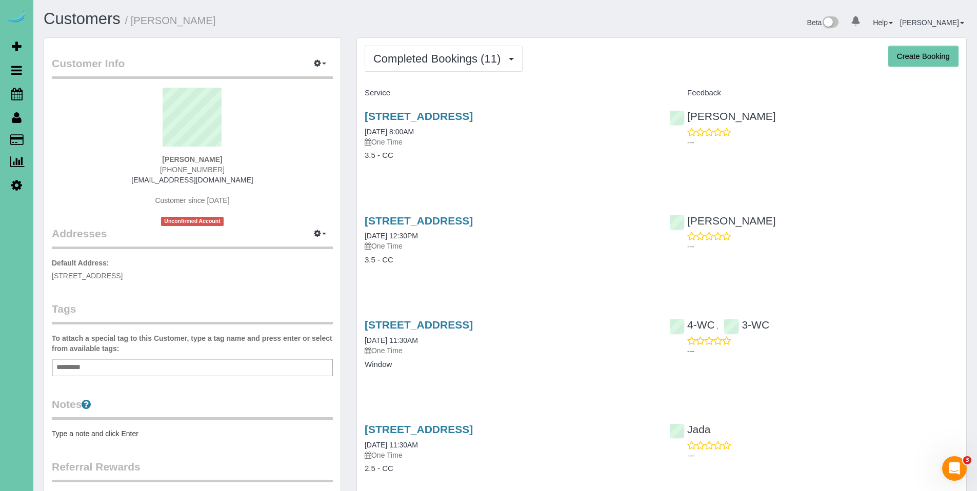
click at [556, 108] on div "[STREET_ADDRESS] [DATE] 8:00AM One Time 3.5 - CC" at bounding box center [509, 141] width 305 height 79
click at [566, 114] on h3 "[STREET_ADDRESS]" at bounding box center [509, 116] width 289 height 12
drag, startPoint x: 558, startPoint y: 116, endPoint x: 367, endPoint y: 116, distance: 191.3
click at [362, 116] on div "[STREET_ADDRESS] [DATE] 8:00AM One Time 3.5 - CC" at bounding box center [509, 141] width 305 height 79
copy link "[STREET_ADDRESS]"
